Goal: Check status

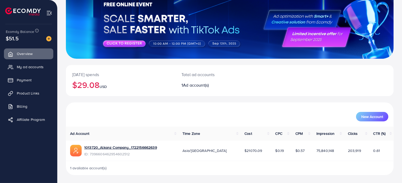
scroll to position [45, 0]
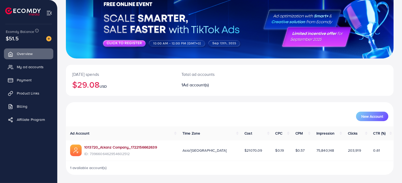
click at [151, 147] on link "1013720_Alkanz Company_1722156662639" at bounding box center [120, 146] width 73 height 5
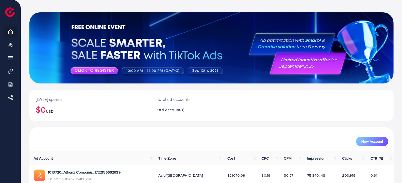
scroll to position [45, 0]
